Goal: Task Accomplishment & Management: Use online tool/utility

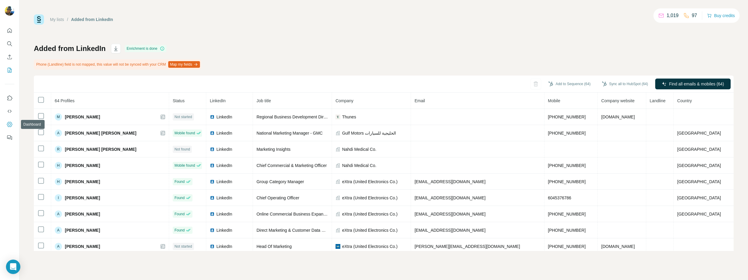
click at [10, 125] on icon "Dashboard" at bounding box center [9, 124] width 2 height 2
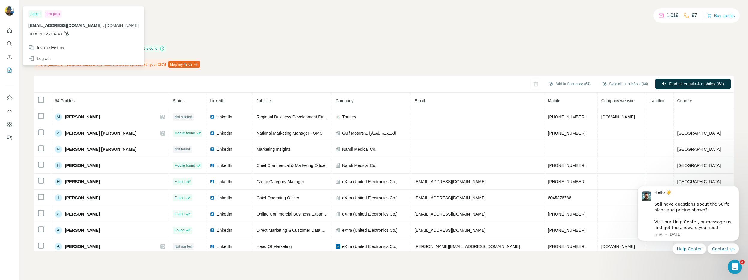
click at [10, 7] on img at bounding box center [10, 11] width 10 height 10
click at [57, 61] on div "Log out" at bounding box center [83, 58] width 117 height 11
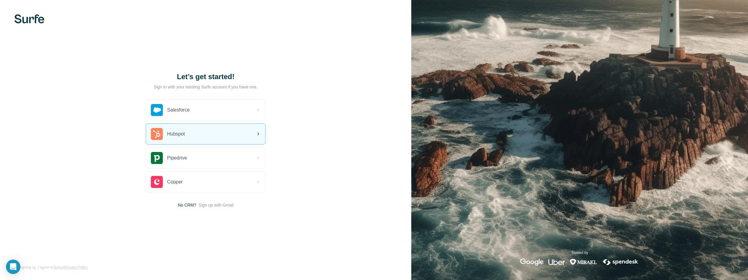
click at [197, 131] on div "Hubspot" at bounding box center [205, 134] width 119 height 20
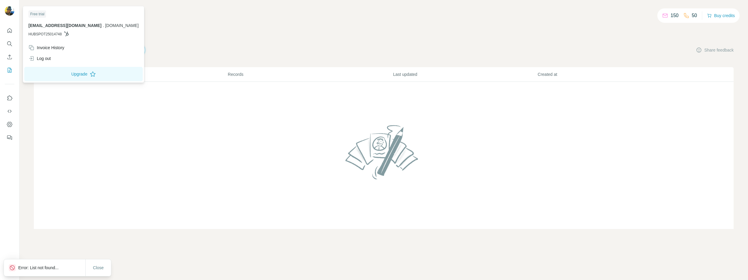
click at [0, 12] on div at bounding box center [9, 140] width 19 height 280
click at [7, 10] on img at bounding box center [10, 11] width 10 height 10
click at [129, 155] on td at bounding box center [384, 155] width 700 height 147
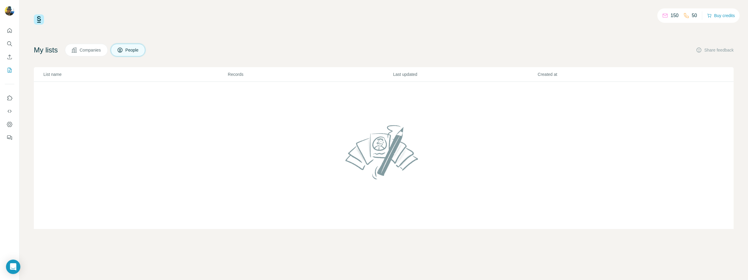
click at [93, 50] on span "Companies" at bounding box center [91, 50] width 22 height 6
